Goal: Task Accomplishment & Management: Manage account settings

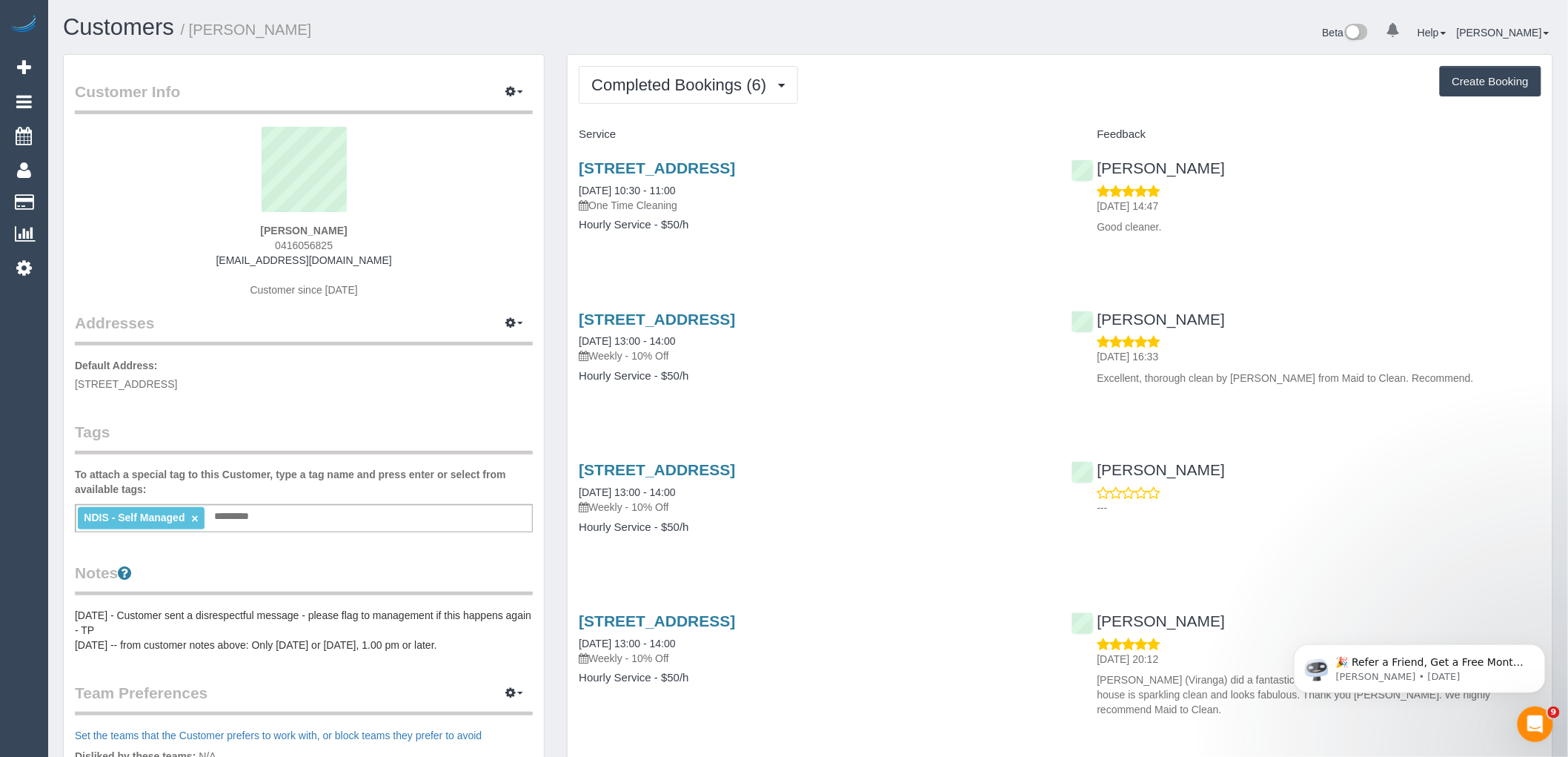
click at [745, 60] on div "Completed Bookings (6) Completed Bookings (6) Upcoming Bookings (11) Cancelled …" at bounding box center [1060, 569] width 985 height 1028
drag, startPoint x: 738, startPoint y: 78, endPoint x: 796, endPoint y: 78, distance: 58.0
click at [738, 78] on span "Completed Bookings (6)" at bounding box center [683, 85] width 183 height 19
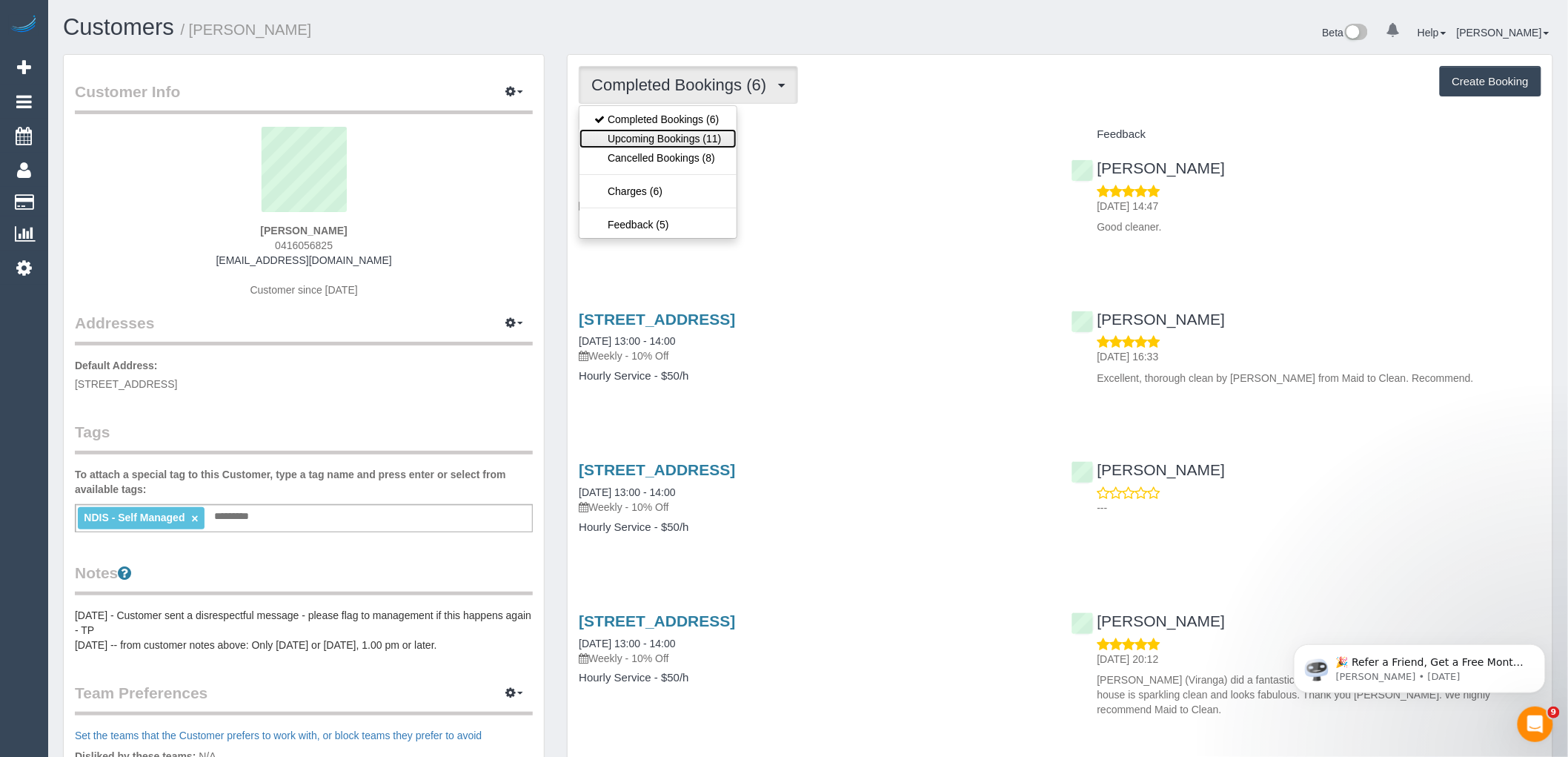
click at [682, 141] on link "Upcoming Bookings (11)" at bounding box center [658, 139] width 157 height 19
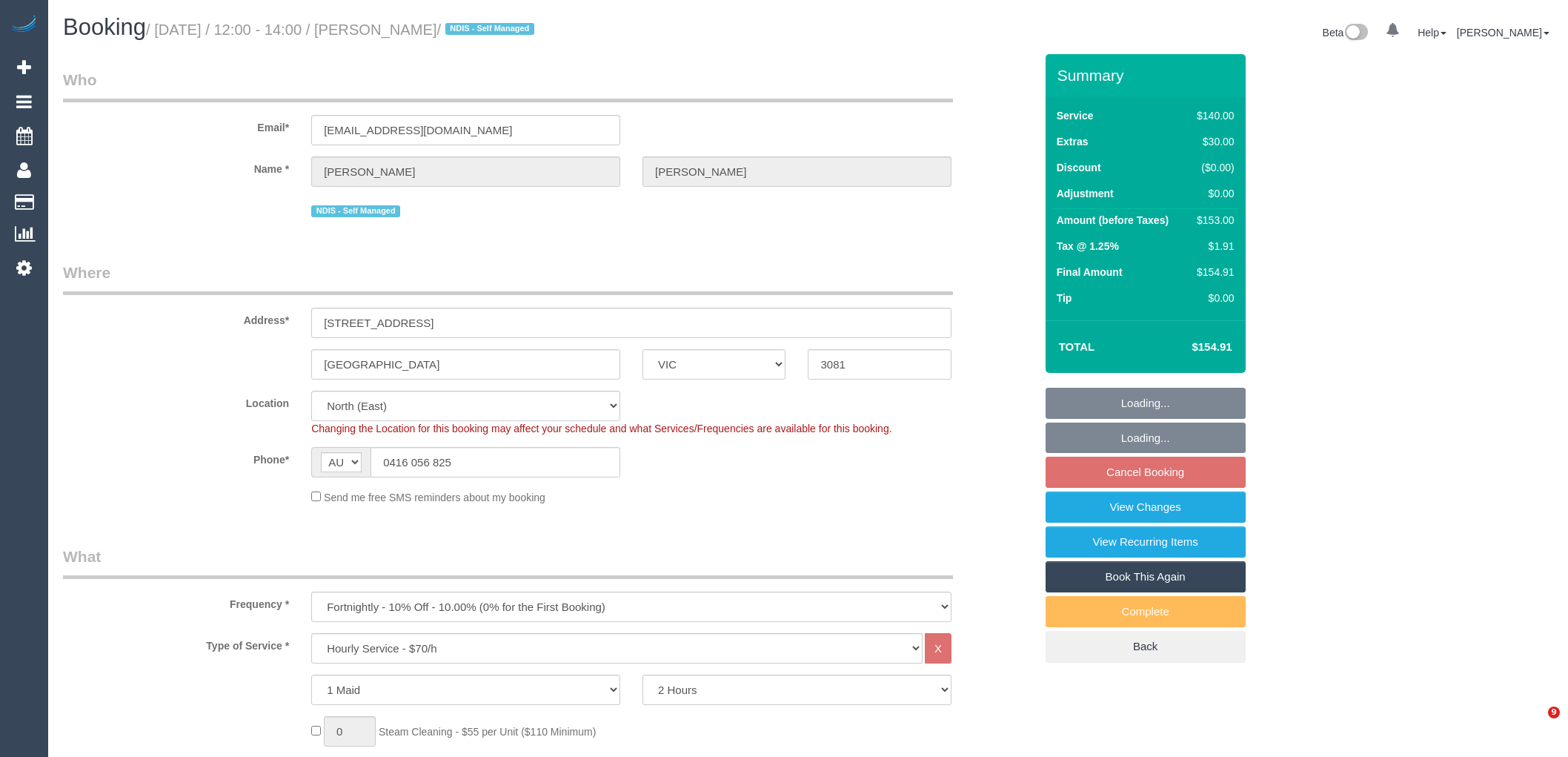
select select "VIC"
select select "string:stripe-pm_1S8B8I2GScqysDRVMGqTbHlq"
select select "spot4"
select select "number:27"
select select "number:14"
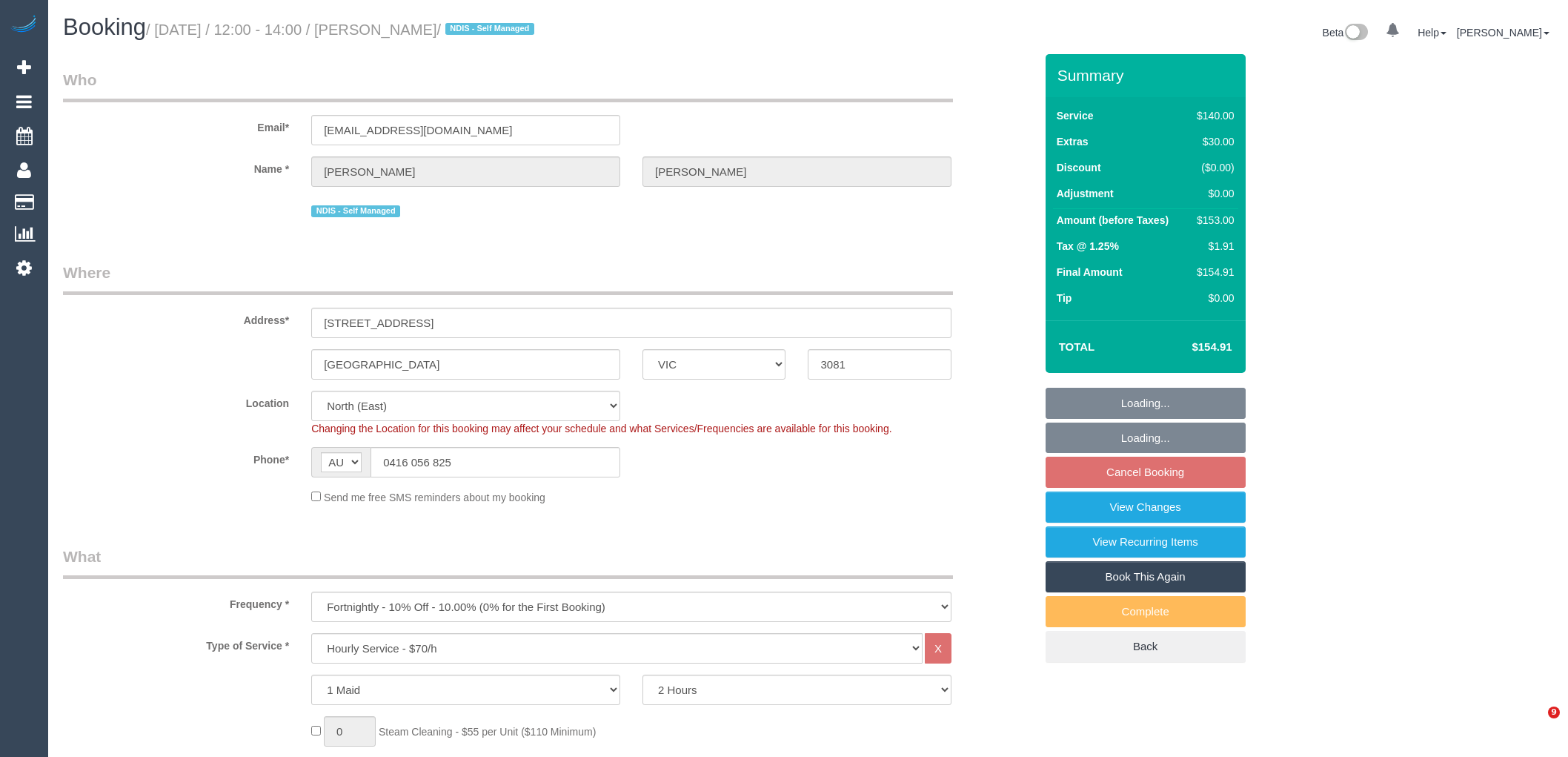
select select "number:18"
select select "number:25"
select select "number:34"
select select "number:11"
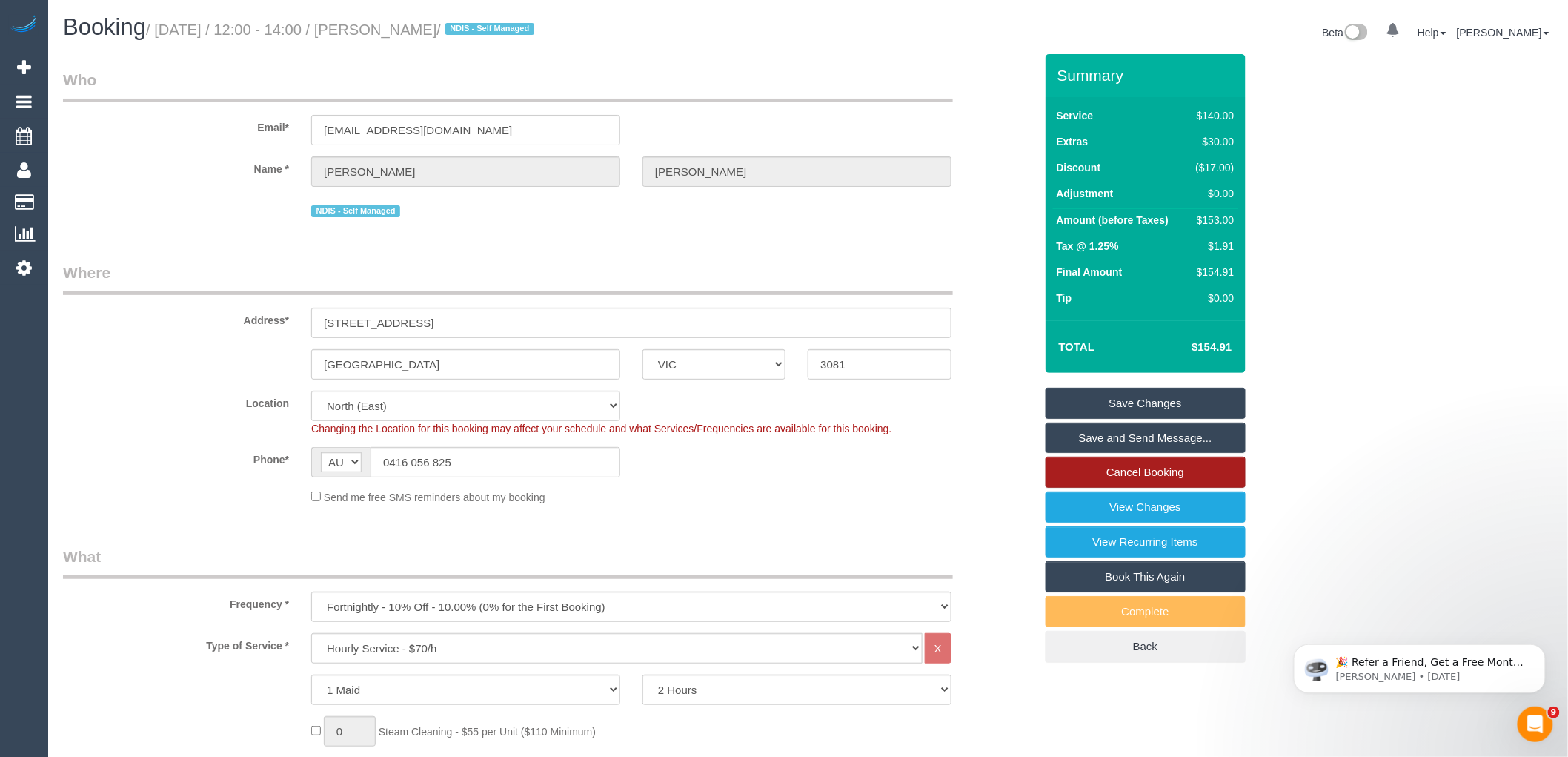
click at [1158, 477] on link "Cancel Booking" at bounding box center [1146, 472] width 200 height 32
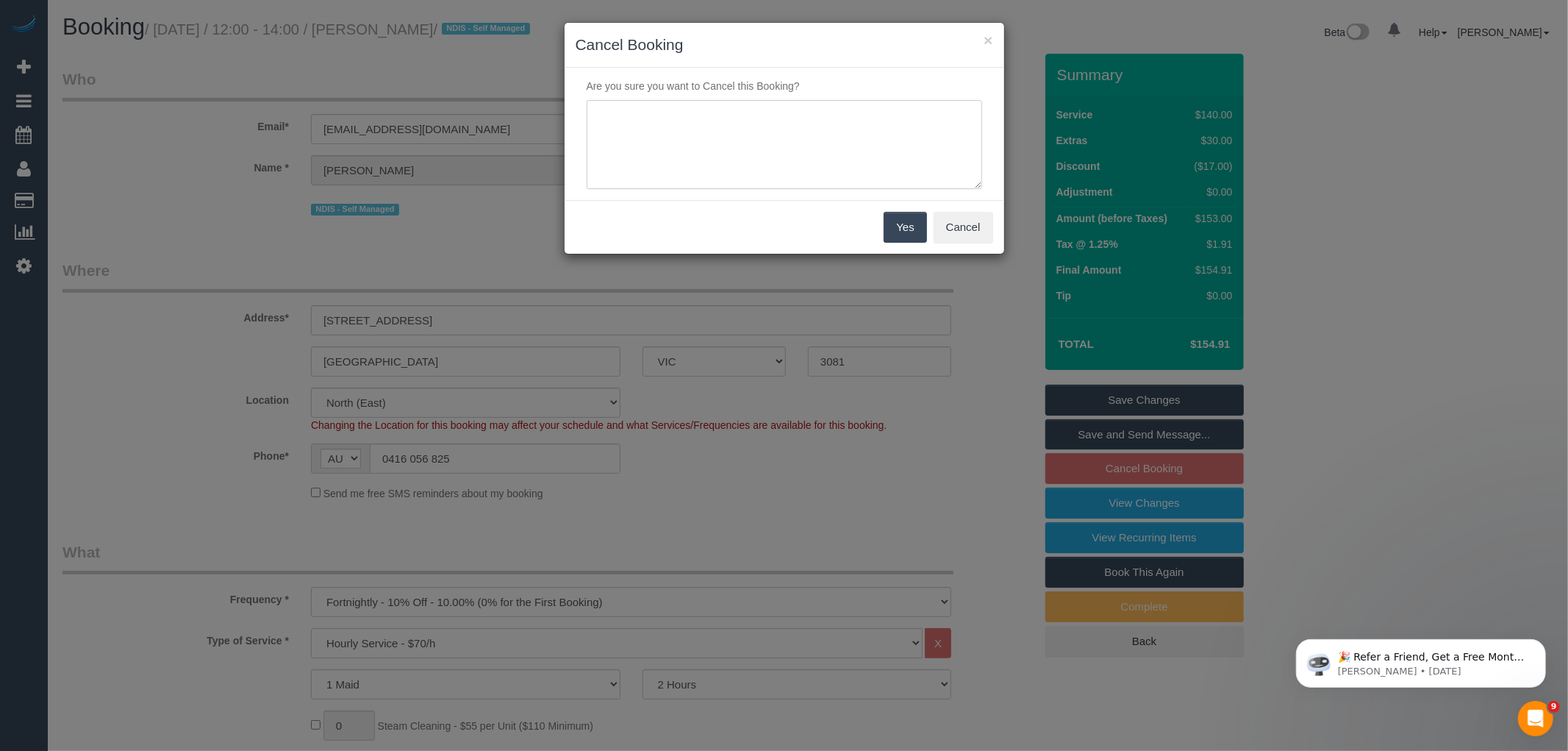
click at [736, 151] on textarea at bounding box center [784, 145] width 396 height 90
type textarea "Services no longer required via email VC"
click at [908, 229] on button "Yes" at bounding box center [905, 227] width 42 height 31
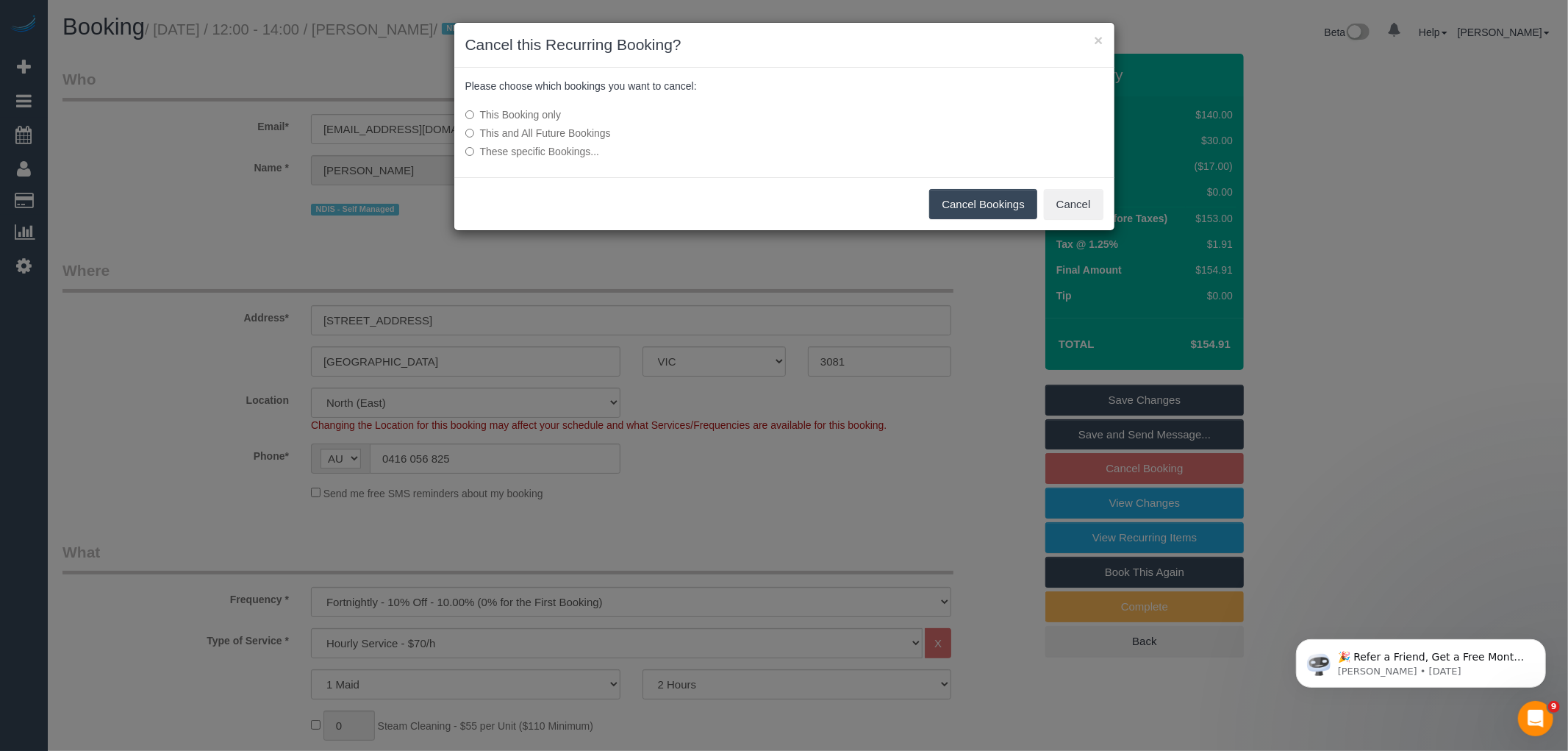
click at [542, 129] on label "This and All Future Bookings" at bounding box center [675, 133] width 418 height 14
click at [1010, 213] on button "Cancel Bookings" at bounding box center [983, 204] width 108 height 31
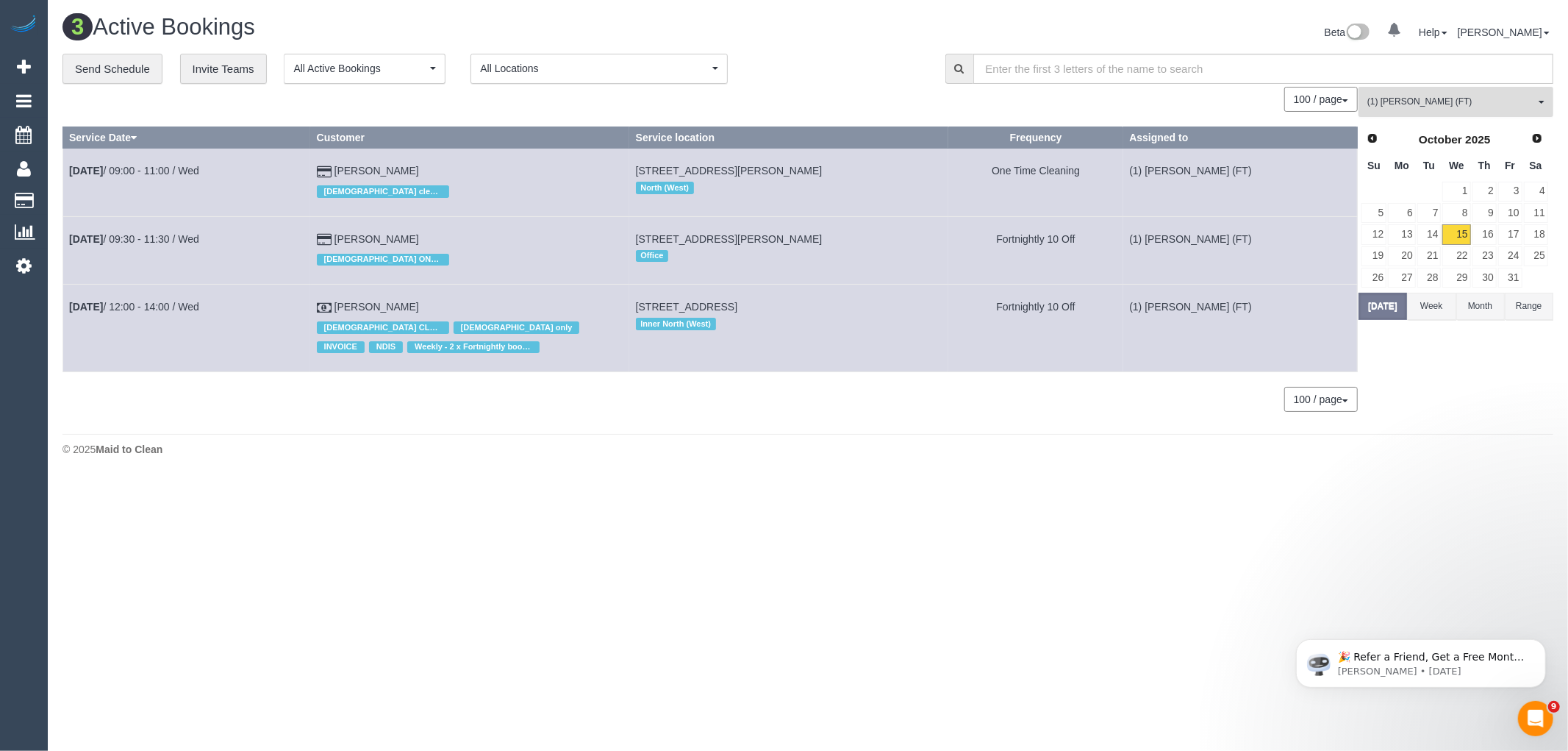
click at [1515, 115] on button "(1) [PERSON_NAME] (FT) All Teams" at bounding box center [1455, 102] width 195 height 30
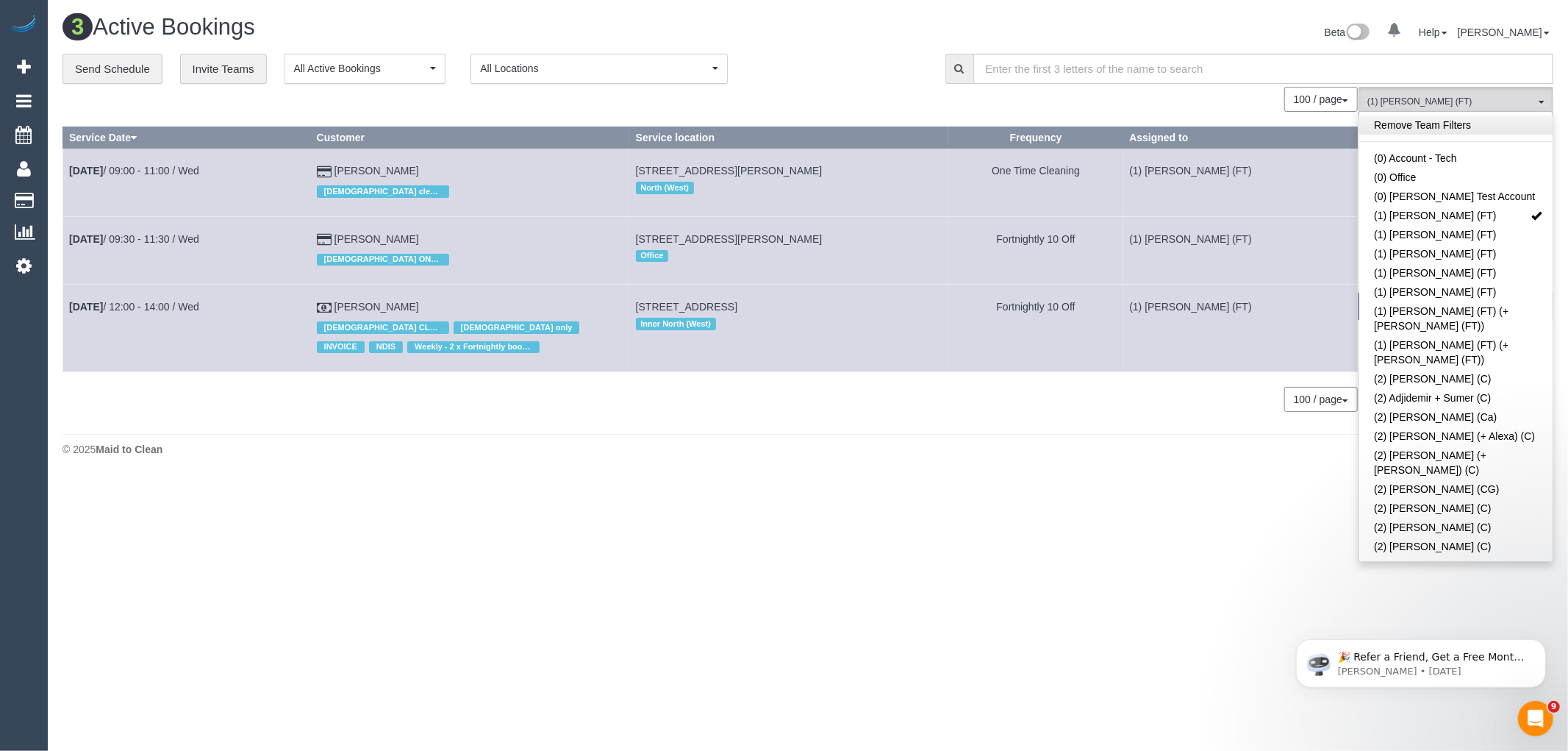
click at [1437, 129] on link "Remove Team Filters" at bounding box center [1455, 125] width 193 height 19
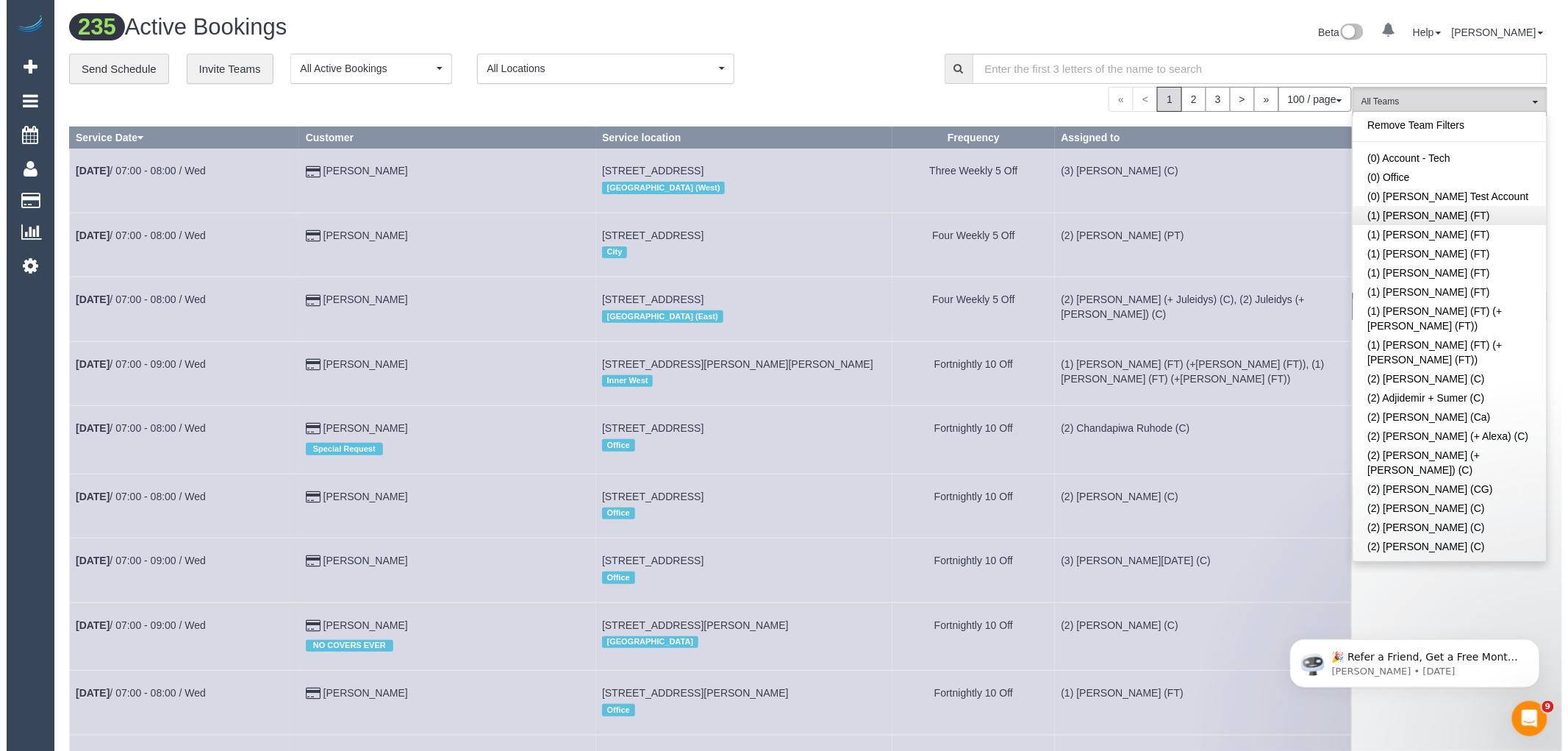
scroll to position [2489, 0]
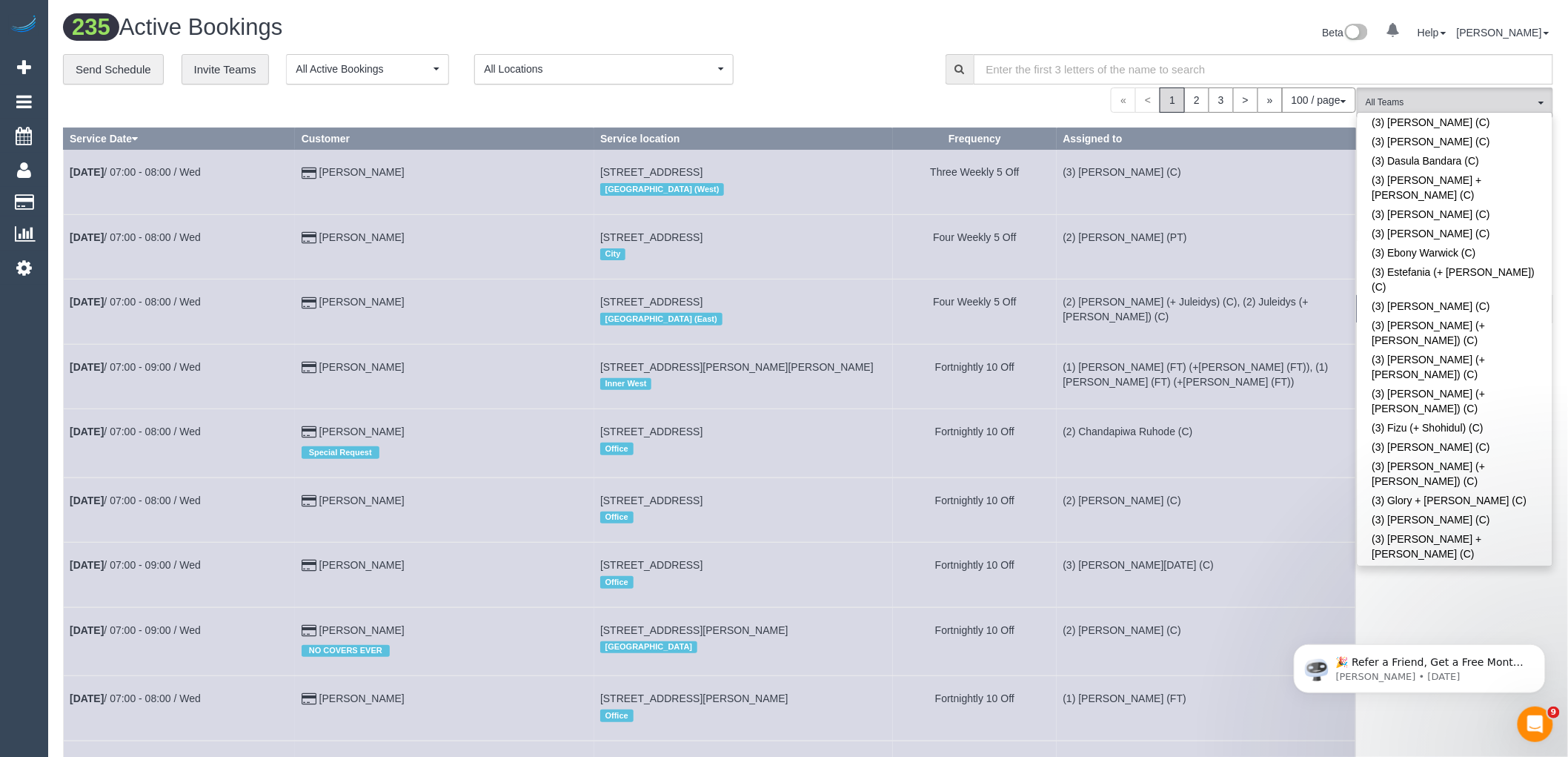
click at [902, 55] on div "**********" at bounding box center [493, 69] width 860 height 32
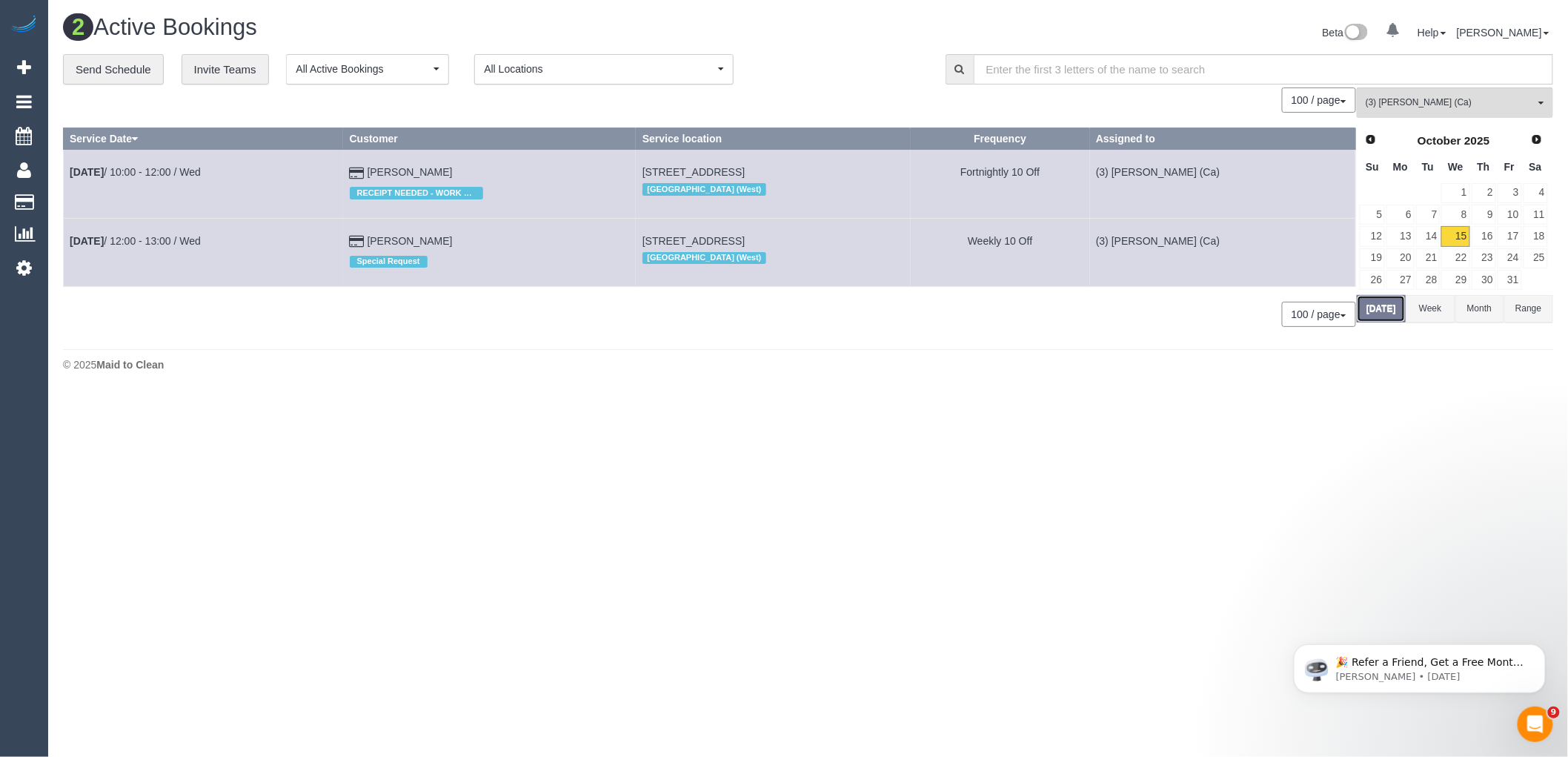
click at [1388, 311] on button "[DATE]" at bounding box center [1381, 309] width 49 height 27
click at [1498, 240] on link "16" at bounding box center [1497, 236] width 24 height 20
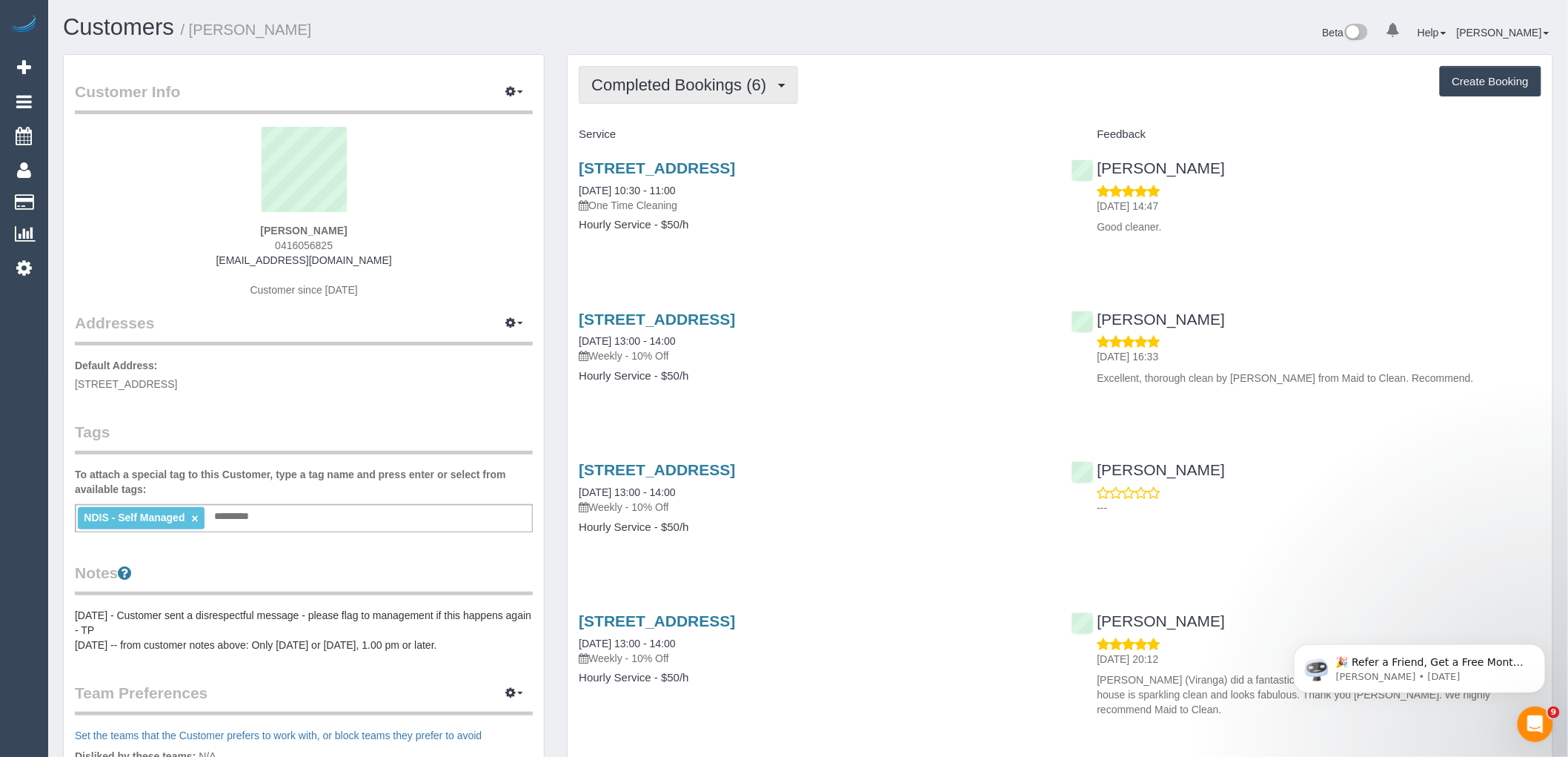
drag, startPoint x: 699, startPoint y: 91, endPoint x: 707, endPoint y: 92, distance: 8.1
click at [699, 91] on span "Completed Bookings (6)" at bounding box center [683, 85] width 183 height 19
click at [850, 130] on h4 "Service" at bounding box center [814, 135] width 470 height 13
